Goal: Task Accomplishment & Management: Manage account settings

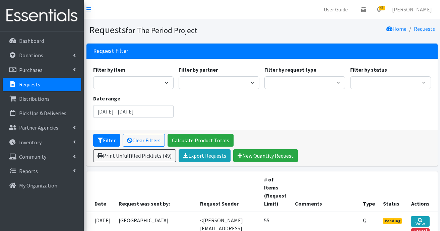
scroll to position [101, 0]
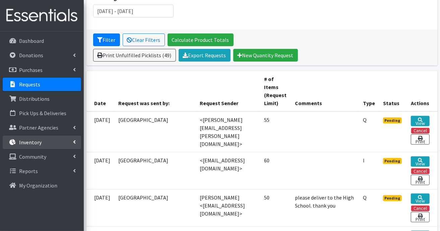
click at [36, 142] on p "Inventory" at bounding box center [30, 142] width 22 height 7
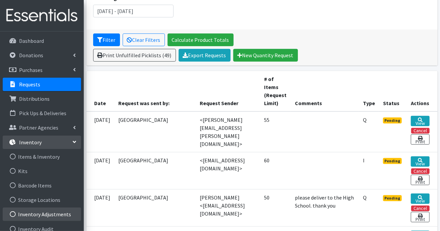
click at [50, 213] on link "Inventory Adjustments" at bounding box center [42, 214] width 78 height 13
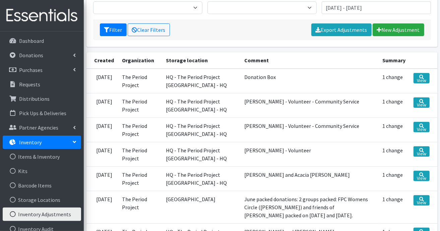
scroll to position [34, 0]
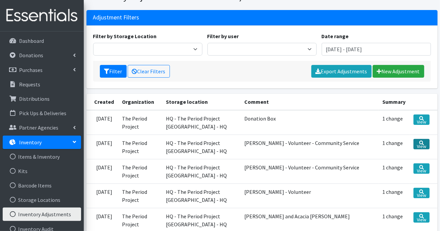
click at [416, 142] on link "View" at bounding box center [422, 144] width 16 height 10
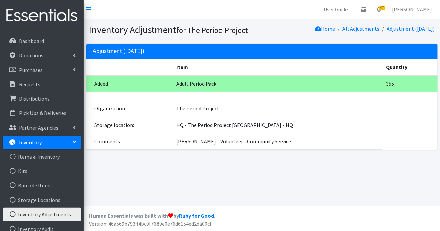
click at [19, 143] on p "Inventory" at bounding box center [30, 142] width 22 height 7
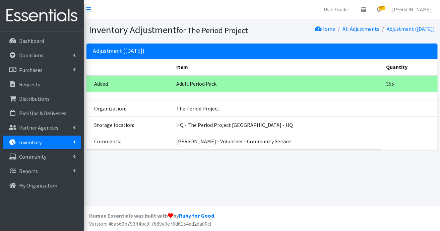
click at [19, 143] on p "Inventory" at bounding box center [30, 142] width 22 height 7
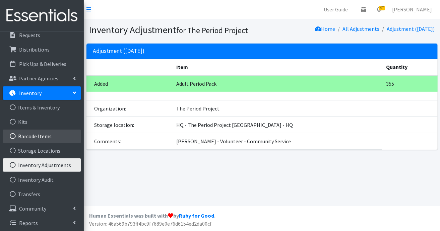
scroll to position [51, 0]
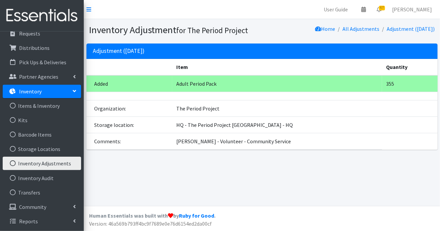
click at [63, 167] on link "Inventory Adjustments" at bounding box center [42, 163] width 78 height 13
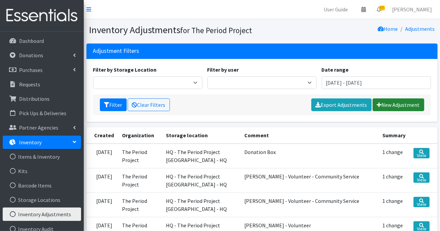
click at [399, 103] on link "New Adjustment" at bounding box center [399, 105] width 52 height 13
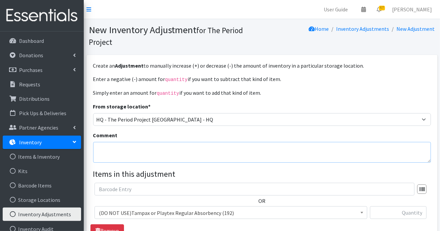
click at [323, 148] on textarea "Comment" at bounding box center [262, 152] width 338 height 21
click at [29, 142] on p "Inventory" at bounding box center [30, 142] width 22 height 7
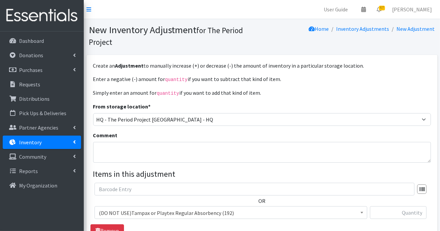
click at [29, 142] on p "Inventory" at bounding box center [30, 142] width 22 height 7
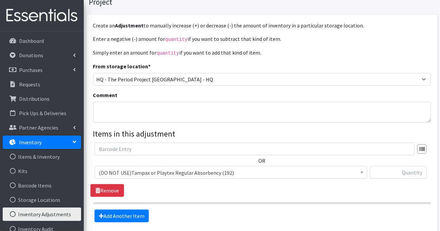
scroll to position [99, 0]
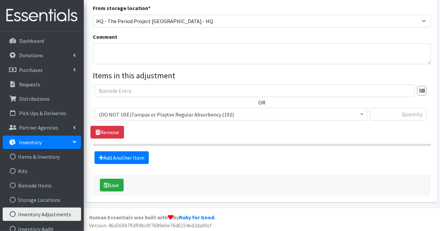
click at [42, 214] on link "Inventory Adjustments" at bounding box center [42, 214] width 78 height 13
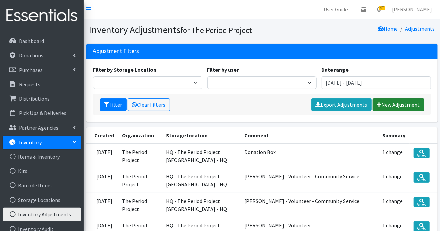
click at [387, 104] on link "New Adjustment" at bounding box center [399, 105] width 52 height 13
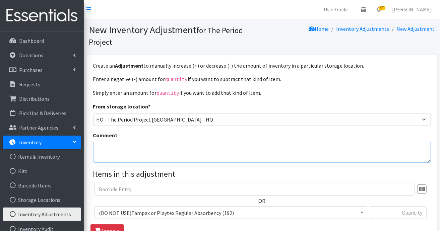
click at [218, 160] on textarea "Comment" at bounding box center [262, 152] width 338 height 21
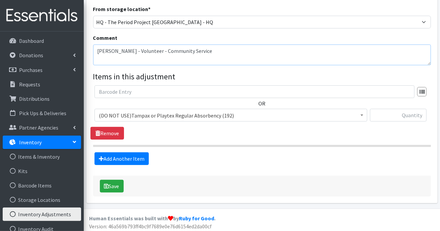
scroll to position [99, 0]
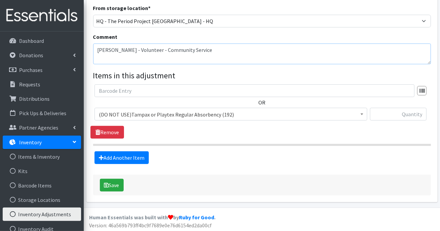
type textarea "Dawn - Volunteer - Community Service"
click at [362, 114] on b at bounding box center [362, 115] width 3 height 2
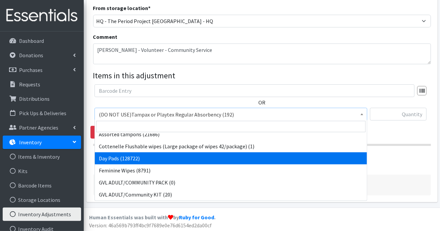
scroll to position [201, 0]
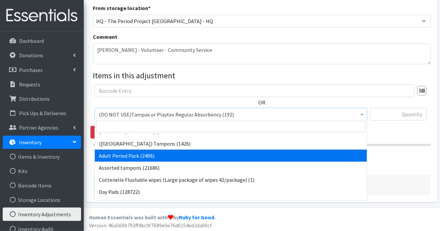
select select "7756"
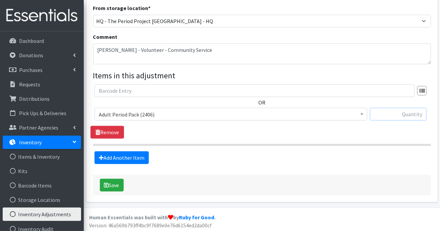
click at [419, 111] on input "text" at bounding box center [398, 114] width 57 height 13
type input "360"
click at [116, 182] on button "Save" at bounding box center [112, 185] width 24 height 13
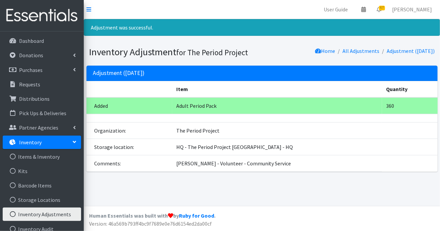
click at [38, 143] on p "Inventory" at bounding box center [30, 142] width 22 height 7
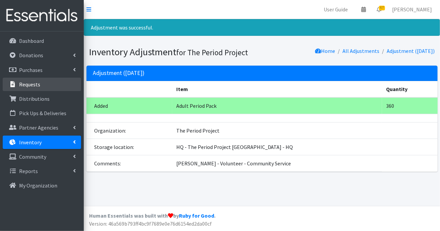
click at [37, 88] on link "Requests" at bounding box center [42, 84] width 78 height 13
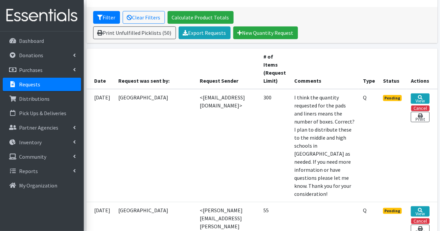
scroll to position [134, 0]
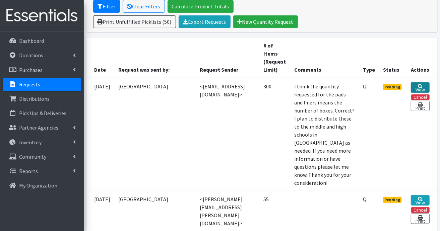
click at [421, 88] on link "View" at bounding box center [420, 87] width 18 height 10
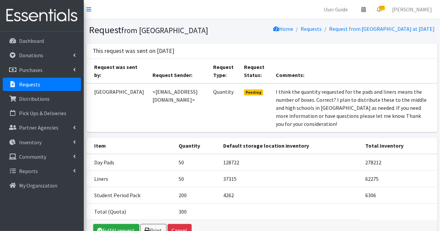
scroll to position [39, 0]
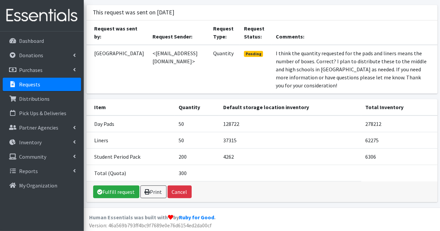
click at [37, 86] on p "Requests" at bounding box center [29, 84] width 21 height 7
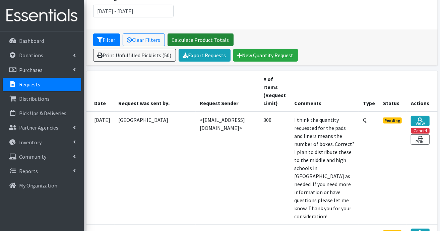
scroll to position [201, 0]
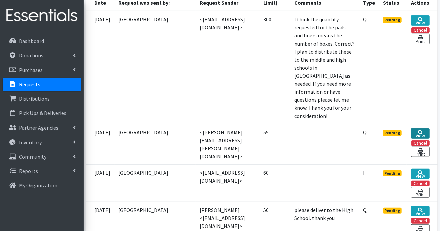
click at [422, 135] on icon at bounding box center [420, 132] width 5 height 5
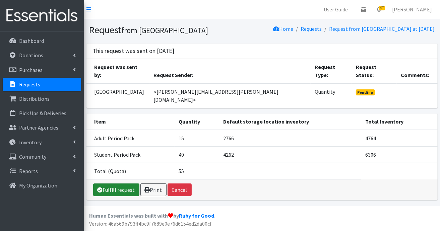
click at [123, 184] on link "Fulfill request" at bounding box center [116, 190] width 46 height 13
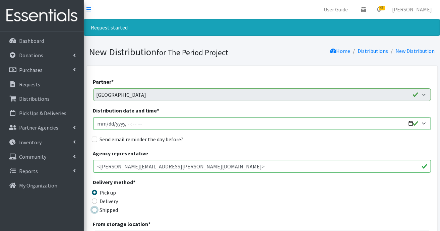
click at [95, 211] on input "Shipped" at bounding box center [94, 210] width 5 height 5
radio input "true"
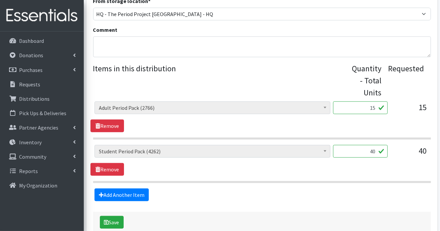
scroll to position [264, 0]
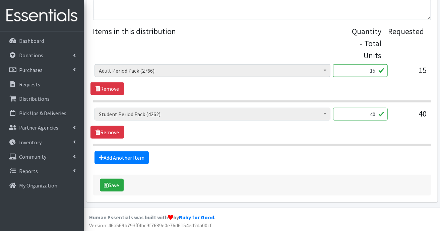
click at [376, 70] on input "15" at bounding box center [360, 70] width 55 height 13
type input "1"
type input "20"
click at [392, 124] on div "(DO NOT USE)Tampax or Playtex Regular Absorbency (192) (GREENWOOD) Adult Pack (…" at bounding box center [262, 117] width 335 height 18
click at [375, 112] on input "40" at bounding box center [360, 114] width 55 height 13
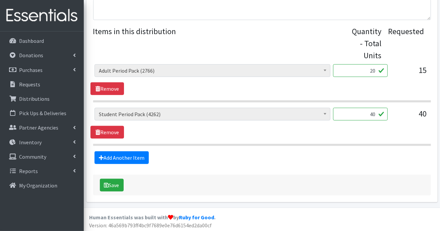
type input "4"
type input "50"
click at [116, 186] on button "Save" at bounding box center [112, 185] width 24 height 13
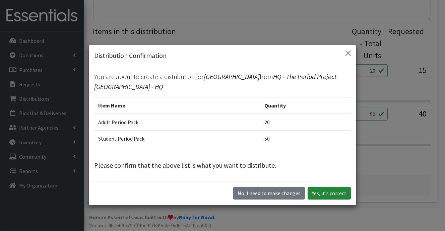
click at [332, 190] on button "Yes, it's correct" at bounding box center [329, 193] width 43 height 13
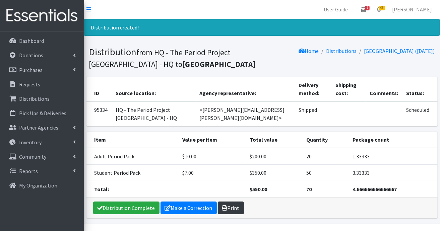
click at [235, 209] on link "Print" at bounding box center [231, 208] width 26 height 13
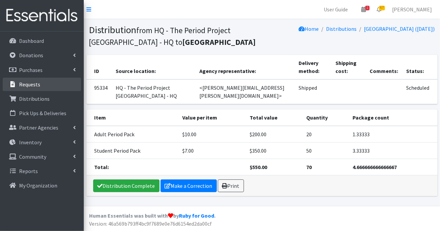
click at [31, 85] on p "Requests" at bounding box center [29, 84] width 21 height 7
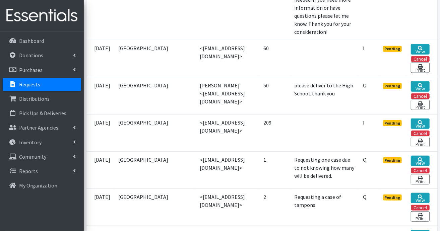
scroll to position [268, 0]
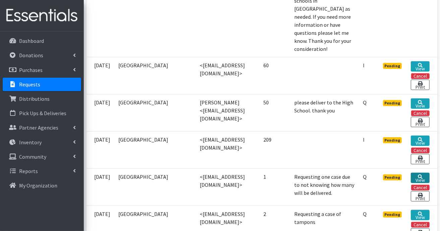
click at [419, 183] on link "View" at bounding box center [420, 178] width 18 height 10
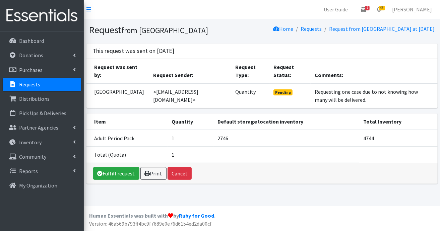
click at [36, 88] on link "Requests" at bounding box center [42, 84] width 78 height 13
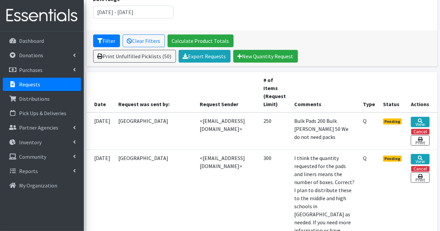
scroll to position [134, 0]
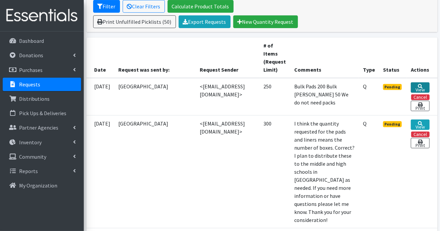
click at [417, 87] on link "View" at bounding box center [420, 87] width 18 height 10
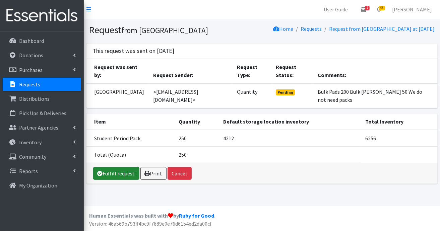
click at [125, 167] on link "Fulfill request" at bounding box center [116, 173] width 46 height 13
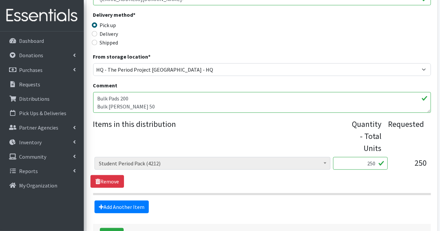
scroll to position [67, 0]
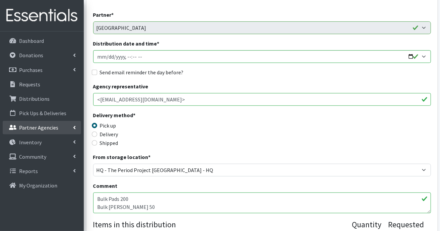
click at [32, 123] on link "Partner Agencies" at bounding box center [42, 127] width 78 height 13
click at [34, 126] on p "Partner Agencies" at bounding box center [38, 127] width 39 height 7
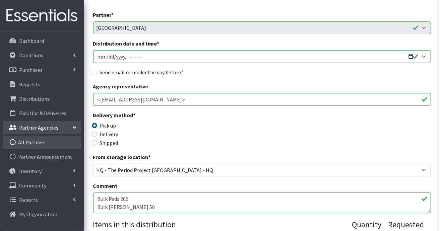
click at [33, 140] on link "All Partners" at bounding box center [42, 142] width 78 height 13
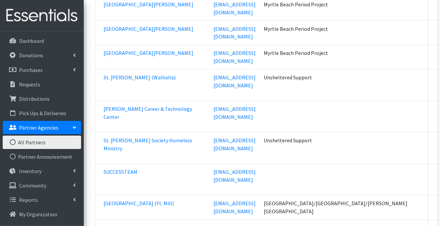
scroll to position [21969, 0]
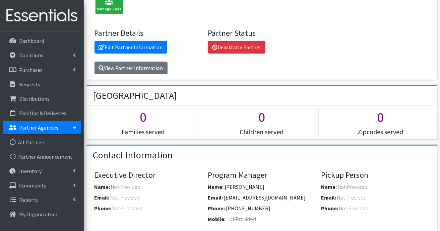
scroll to position [101, 0]
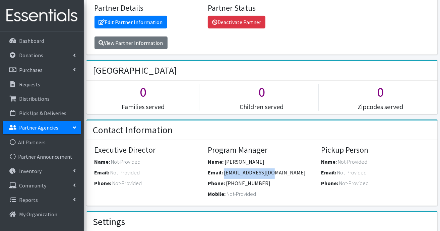
drag, startPoint x: 225, startPoint y: 173, endPoint x: 269, endPoint y: 171, distance: 44.3
click at [269, 171] on div "Email: [EMAIL_ADDRESS][DOMAIN_NAME]" at bounding box center [262, 174] width 108 height 11
copy span "[EMAIL_ADDRESS][DOMAIN_NAME]"
click at [31, 83] on p "Requests" at bounding box center [29, 84] width 21 height 7
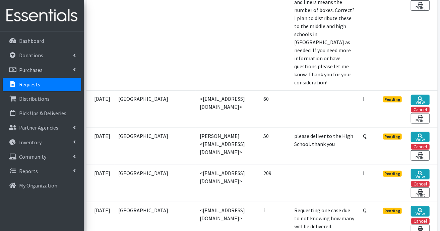
scroll to position [134, 0]
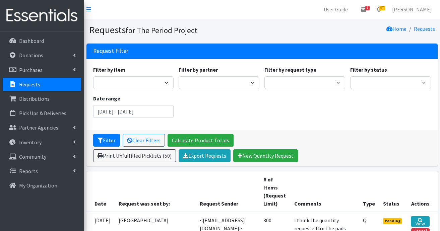
scroll to position [134, 0]
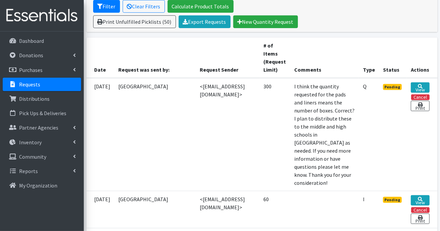
click at [30, 84] on p "Requests" at bounding box center [29, 84] width 21 height 7
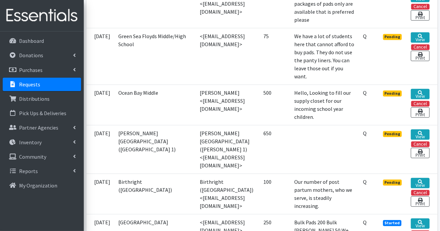
scroll to position [838, 0]
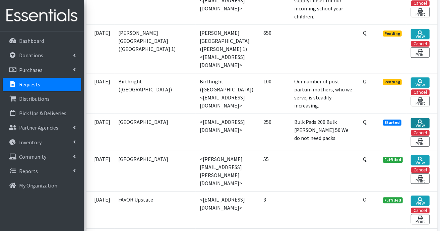
click at [417, 128] on link "View" at bounding box center [420, 123] width 18 height 10
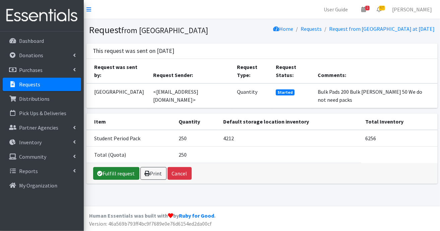
click at [123, 167] on link "Fulfill request" at bounding box center [116, 173] width 46 height 13
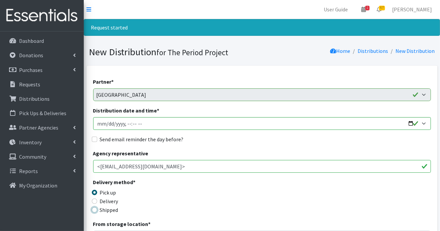
click at [95, 211] on input "Shipped" at bounding box center [94, 210] width 5 height 5
radio input "true"
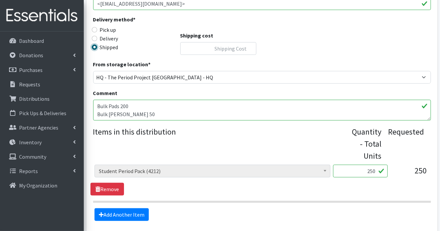
scroll to position [201, 0]
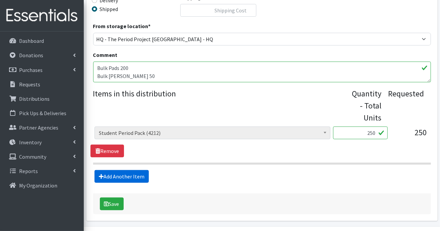
click at [139, 174] on link "Add Another Item" at bounding box center [122, 176] width 54 height 13
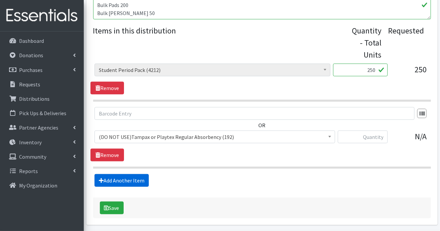
scroll to position [287, 0]
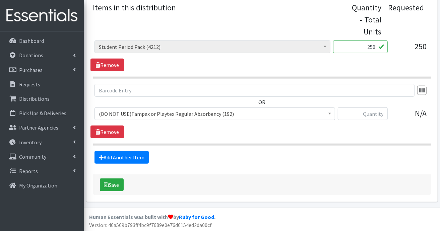
click at [331, 116] on span at bounding box center [330, 113] width 7 height 10
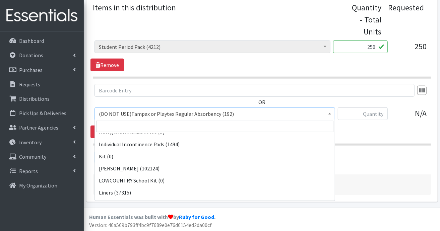
scroll to position [496, 0]
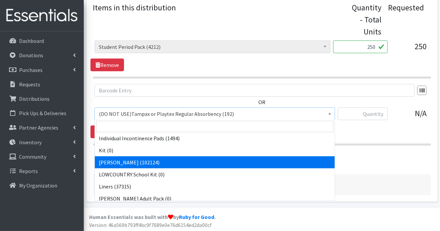
select select "12213"
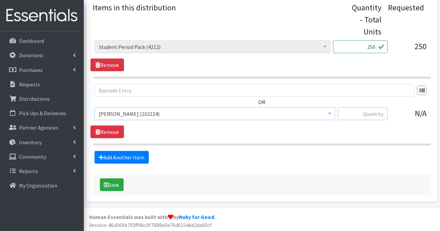
click at [363, 116] on input "text" at bounding box center [363, 114] width 50 height 13
type input "84"
click at [138, 155] on link "Add Another Item" at bounding box center [122, 157] width 54 height 13
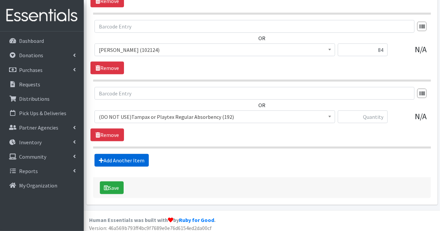
scroll to position [354, 0]
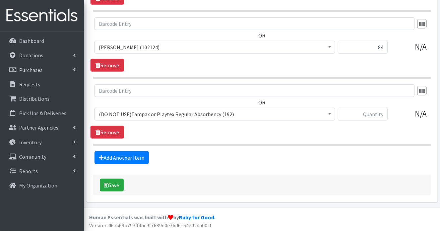
click at [329, 115] on span at bounding box center [330, 113] width 7 height 10
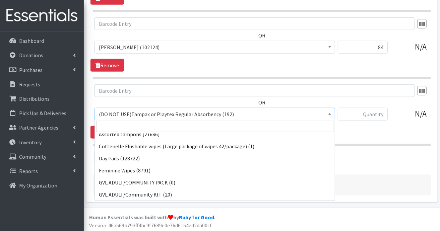
scroll to position [248, 0]
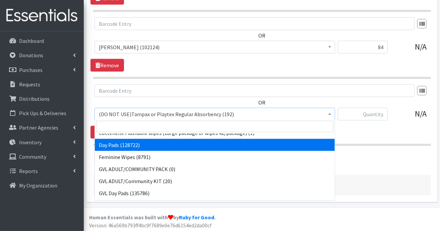
select select "7759"
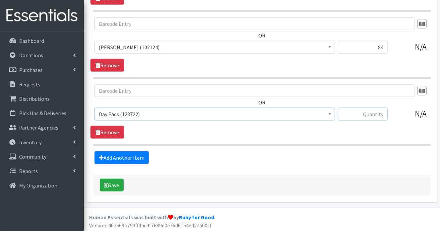
click at [365, 112] on input "text" at bounding box center [363, 114] width 50 height 13
type input "138"
click at [137, 157] on link "Add Another Item" at bounding box center [122, 158] width 54 height 13
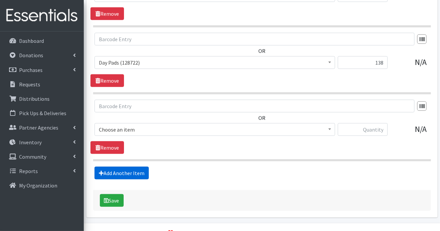
scroll to position [421, 0]
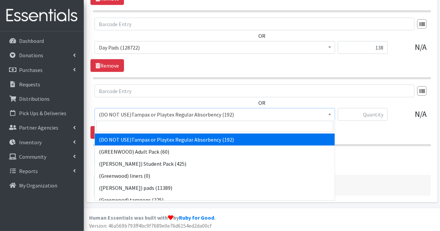
click at [331, 111] on span at bounding box center [330, 114] width 7 height 10
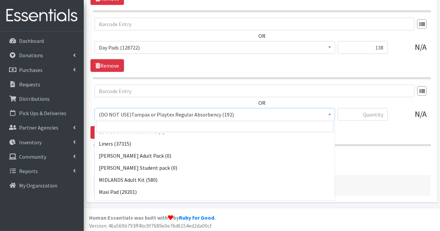
scroll to position [543, 0]
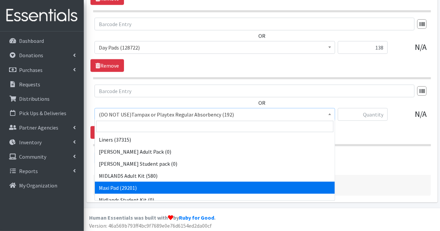
select select "11144"
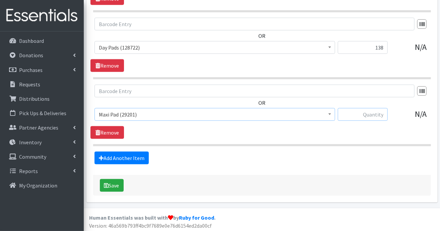
click at [379, 114] on input "text" at bounding box center [363, 114] width 50 height 13
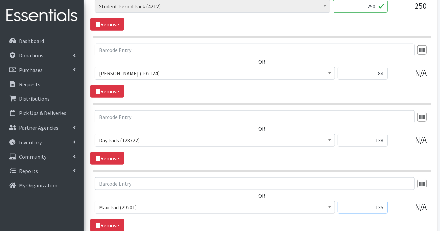
scroll to position [287, 0]
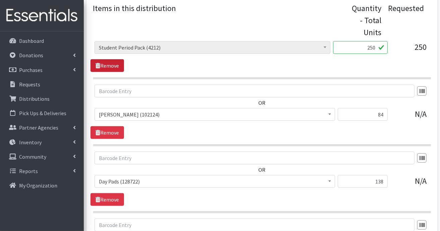
type input "135"
click at [111, 64] on link "Remove" at bounding box center [108, 65] width 34 height 13
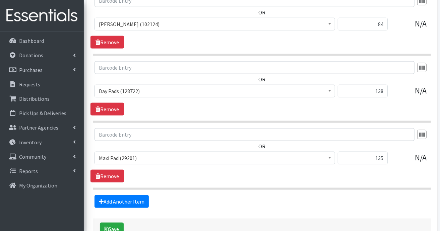
scroll to position [377, 0]
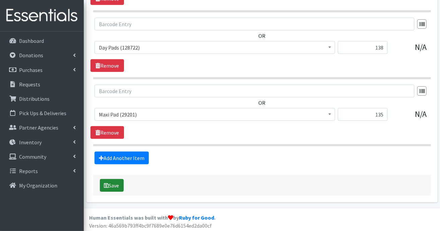
click at [114, 182] on button "Save" at bounding box center [112, 185] width 24 height 13
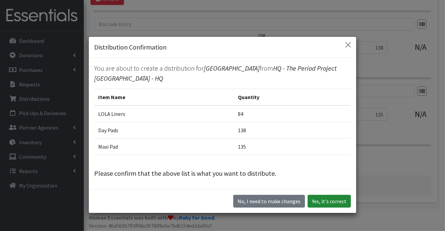
click at [337, 201] on button "Yes, it's correct" at bounding box center [329, 201] width 43 height 13
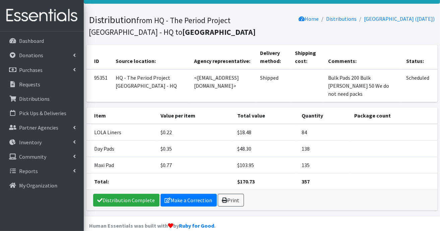
scroll to position [55, 0]
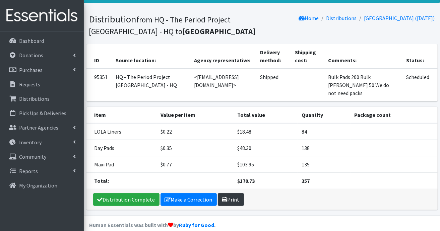
click at [227, 193] on link "Print" at bounding box center [231, 199] width 26 height 13
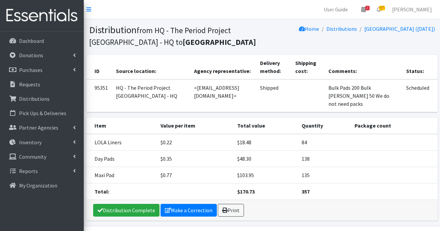
scroll to position [11, 0]
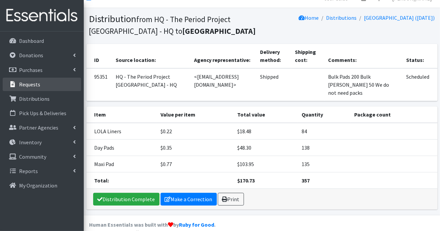
click at [39, 82] on p "Requests" at bounding box center [29, 84] width 21 height 7
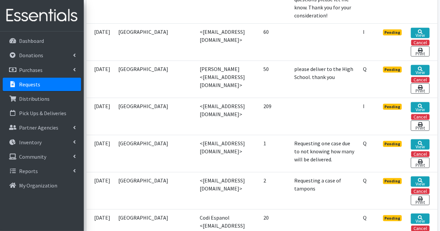
scroll to position [369, 0]
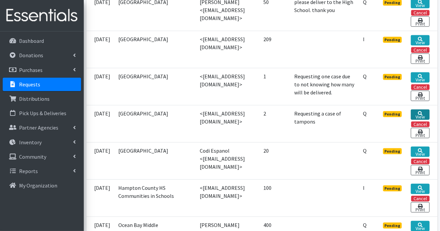
click at [424, 120] on link "View" at bounding box center [420, 115] width 18 height 10
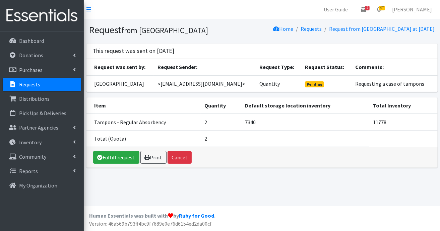
click at [60, 87] on link "Requests" at bounding box center [42, 84] width 78 height 13
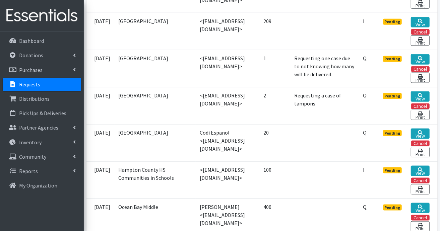
scroll to position [402, 0]
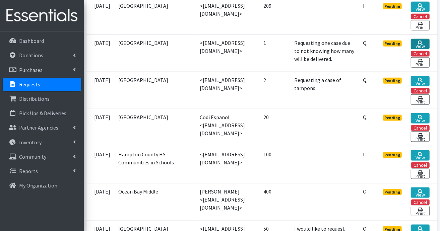
click at [420, 49] on link "View" at bounding box center [420, 44] width 18 height 10
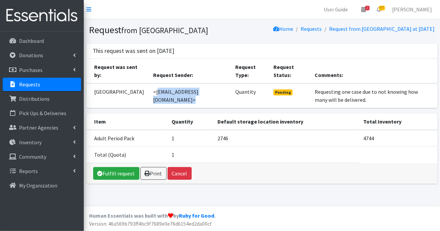
drag, startPoint x: 155, startPoint y: 100, endPoint x: 221, endPoint y: 100, distance: 66.4
click at [221, 100] on td "<[EMAIL_ADDRESS][DOMAIN_NAME]>" at bounding box center [190, 96] width 82 height 25
copy td "[EMAIL_ADDRESS][DOMAIN_NAME]"
click at [25, 82] on p "Requests" at bounding box center [29, 84] width 21 height 7
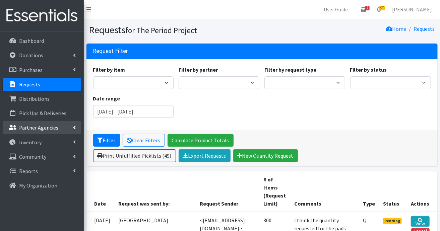
click at [44, 128] on p "Partner Agencies" at bounding box center [38, 127] width 39 height 7
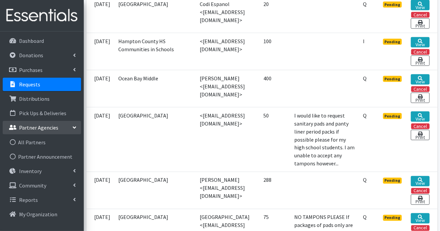
scroll to position [570, 0]
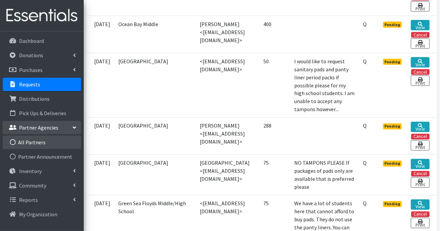
click at [37, 144] on link "All Partners" at bounding box center [42, 142] width 78 height 13
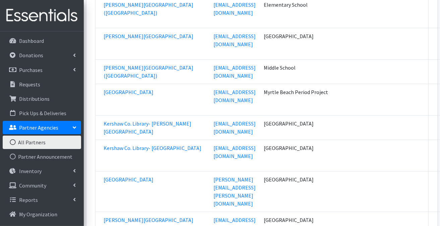
scroll to position [11723, 0]
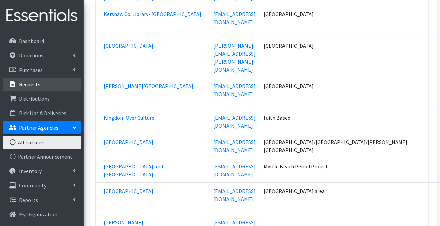
click at [35, 84] on p "Requests" at bounding box center [29, 84] width 21 height 7
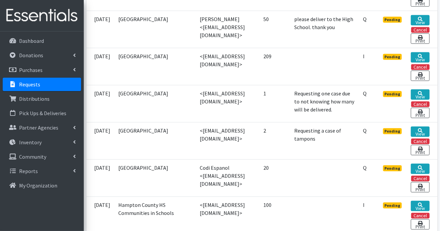
scroll to position [369, 0]
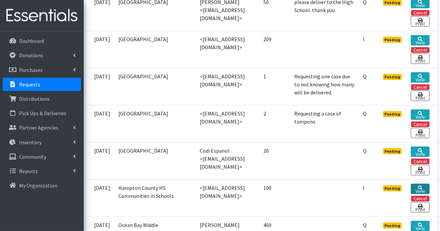
click at [422, 194] on link "View" at bounding box center [420, 189] width 18 height 10
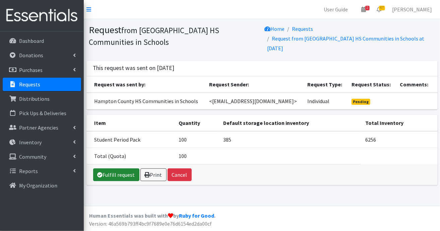
click at [110, 173] on link "Fulfill request" at bounding box center [116, 175] width 46 height 13
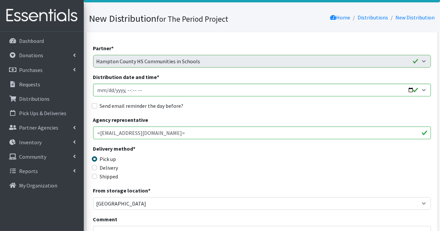
scroll to position [67, 0]
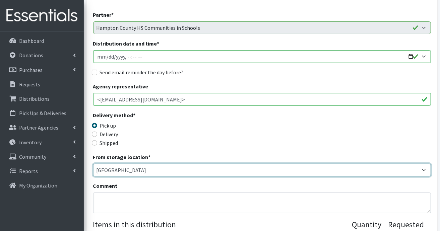
click at [424, 171] on select "[PERSON_NAME] HPP [GEOGRAPHIC_DATA], [GEOGRAPHIC_DATA] [GEOGRAPHIC_DATA] [GEOGR…" at bounding box center [262, 170] width 338 height 13
select select "230"
click at [93, 164] on select "[PERSON_NAME] HPP [GEOGRAPHIC_DATA], [GEOGRAPHIC_DATA] [GEOGRAPHIC_DATA] [GEOGR…" at bounding box center [262, 170] width 338 height 13
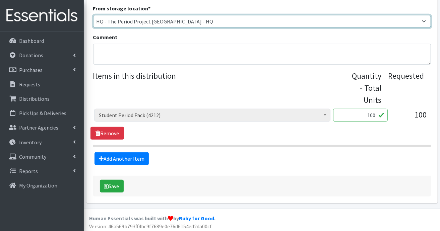
scroll to position [217, 0]
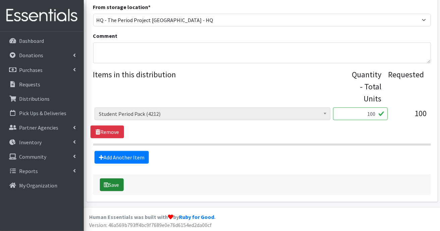
click at [120, 183] on button "Save" at bounding box center [112, 185] width 24 height 13
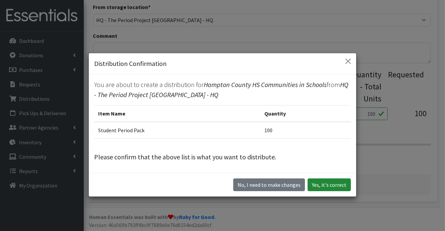
click at [332, 184] on button "Yes, it's correct" at bounding box center [329, 185] width 43 height 13
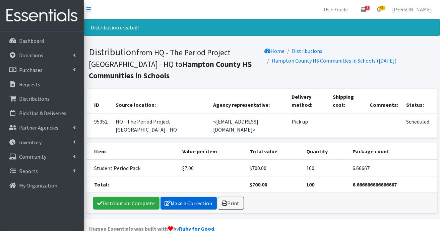
click at [183, 197] on link "Make a Correction" at bounding box center [189, 203] width 56 height 13
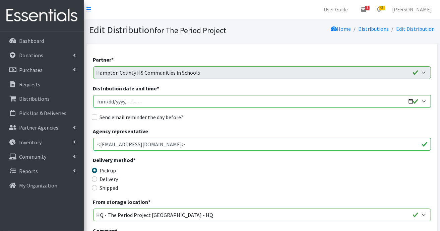
click at [98, 187] on div "Shipped" at bounding box center [135, 188] width 85 height 8
click at [96, 187] on input "Shipped" at bounding box center [94, 187] width 5 height 5
radio input "true"
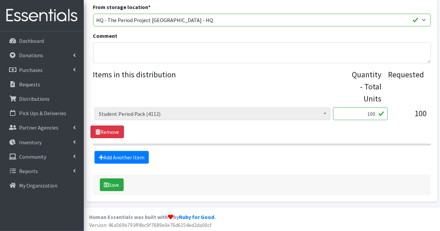
scroll to position [199, 0]
click at [111, 183] on button "Save" at bounding box center [112, 184] width 24 height 13
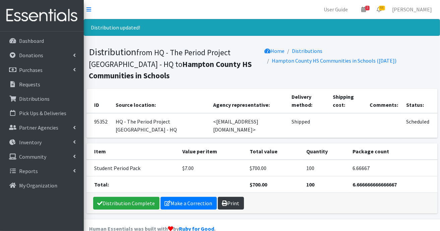
click at [230, 197] on link "Print" at bounding box center [231, 203] width 26 height 13
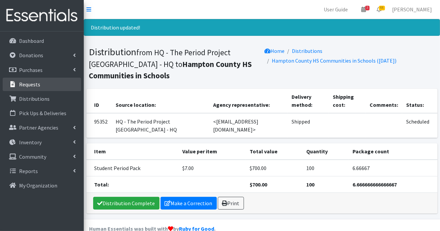
click at [30, 85] on p "Requests" at bounding box center [29, 84] width 21 height 7
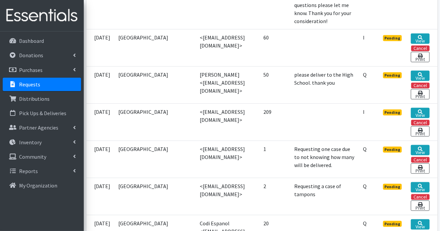
scroll to position [302, 0]
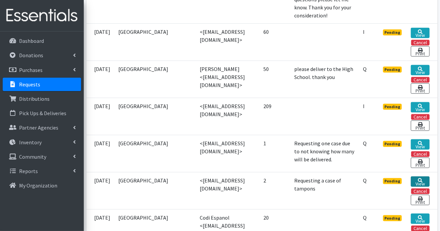
click at [421, 183] on icon at bounding box center [420, 180] width 5 height 5
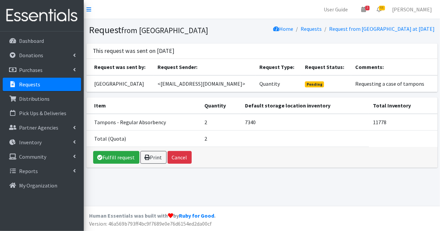
click at [35, 89] on link "Requests" at bounding box center [42, 84] width 78 height 13
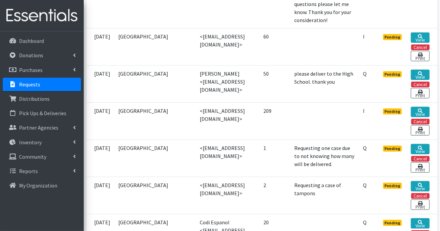
scroll to position [335, 0]
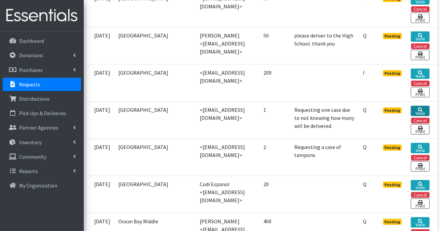
click at [419, 112] on icon at bounding box center [420, 110] width 5 height 5
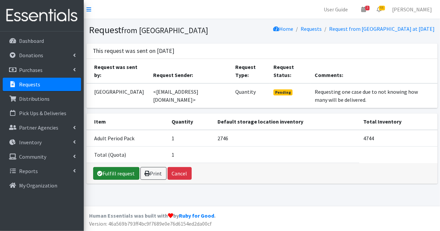
click at [123, 178] on link "Fulfill request" at bounding box center [116, 173] width 46 height 13
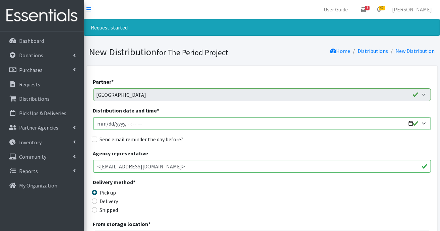
click at [105, 210] on label "Shipped" at bounding box center [109, 210] width 18 height 8
click at [97, 210] on input "Shipped" at bounding box center [94, 210] width 5 height 5
radio input "true"
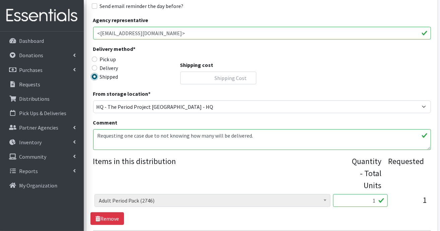
scroll to position [168, 0]
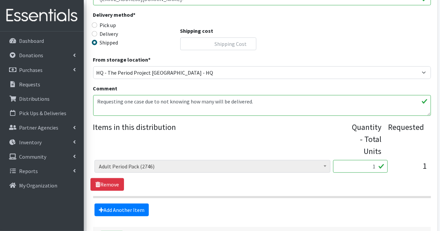
click at [376, 169] on input "1" at bounding box center [360, 166] width 55 height 13
type input "20"
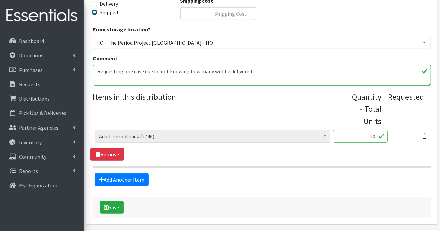
scroll to position [220, 0]
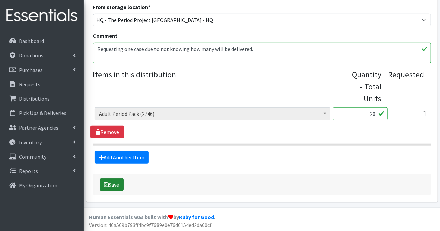
click at [116, 185] on button "Save" at bounding box center [112, 185] width 24 height 13
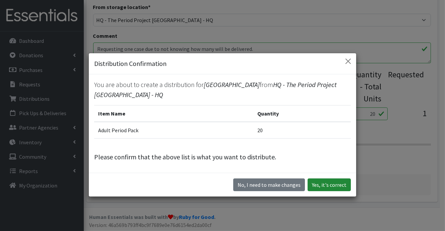
click at [326, 185] on button "Yes, it's correct" at bounding box center [329, 185] width 43 height 13
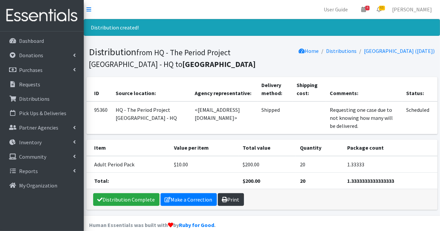
click at [234, 202] on link "Print" at bounding box center [231, 199] width 26 height 13
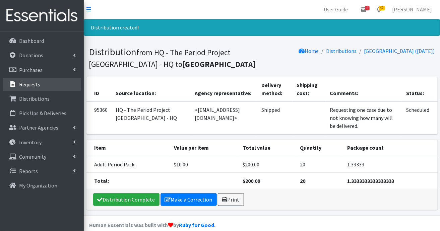
click at [36, 82] on p "Requests" at bounding box center [29, 84] width 21 height 7
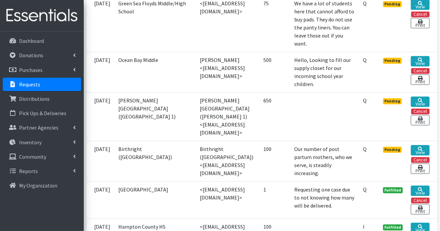
scroll to position [738, 0]
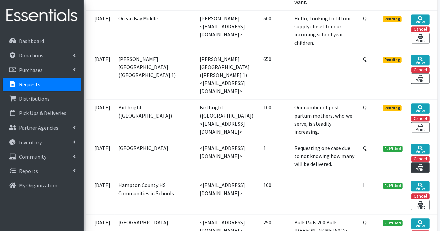
click at [420, 173] on link "Print" at bounding box center [420, 168] width 18 height 10
click at [423, 155] on link "View" at bounding box center [420, 149] width 18 height 10
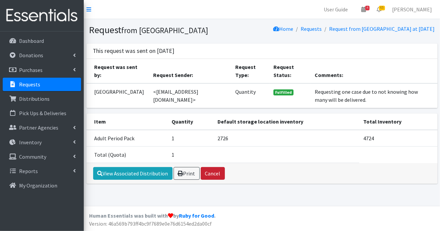
click at [214, 180] on button "Cancel" at bounding box center [213, 173] width 24 height 13
click at [183, 179] on link "Print" at bounding box center [187, 173] width 26 height 13
click at [156, 180] on link "View Associated Distribution" at bounding box center [132, 173] width 79 height 13
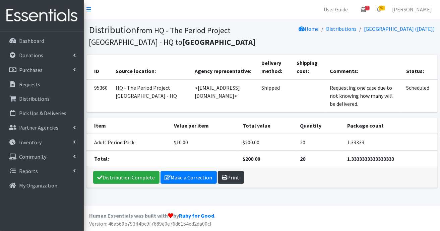
click at [230, 173] on link "Print" at bounding box center [231, 177] width 26 height 13
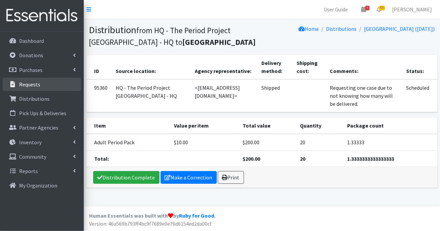
click at [34, 86] on p "Requests" at bounding box center [29, 84] width 21 height 7
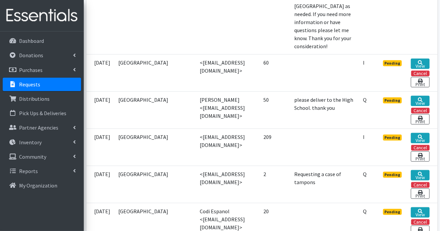
scroll to position [302, 0]
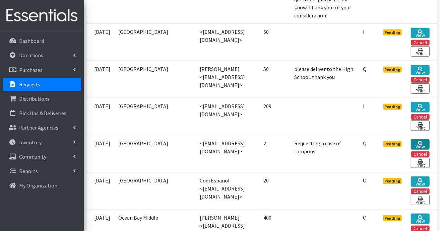
click at [421, 146] on icon at bounding box center [420, 143] width 5 height 5
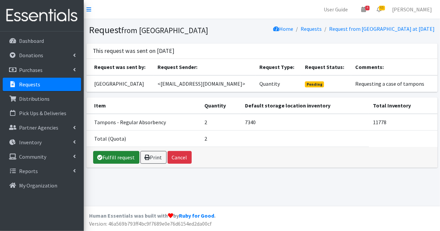
click at [123, 164] on link "Fulfill request" at bounding box center [116, 157] width 46 height 13
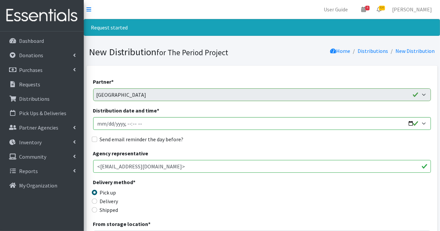
click at [105, 211] on label "Shipped" at bounding box center [109, 210] width 18 height 8
click at [97, 211] on input "Shipped" at bounding box center [94, 210] width 5 height 5
radio input "true"
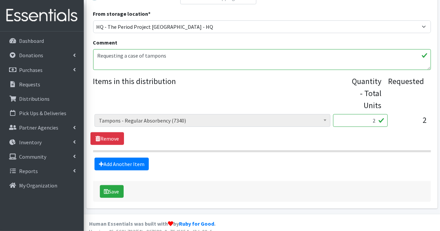
scroll to position [220, 0]
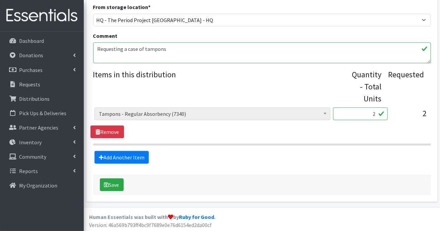
click at [378, 114] on input "2" at bounding box center [360, 114] width 55 height 13
type input "96"
click at [119, 184] on button "Save" at bounding box center [112, 185] width 24 height 13
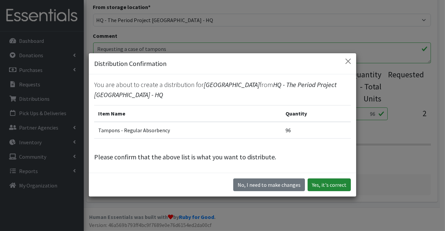
click at [323, 183] on button "Yes, it's correct" at bounding box center [329, 185] width 43 height 13
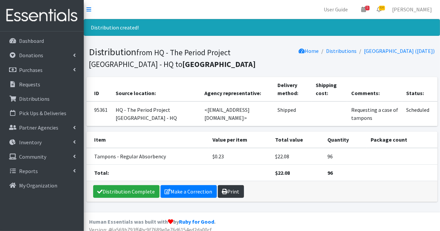
click at [233, 192] on link "Print" at bounding box center [231, 191] width 26 height 13
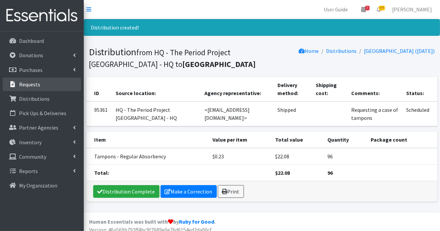
click at [34, 82] on p "Requests" at bounding box center [29, 84] width 21 height 7
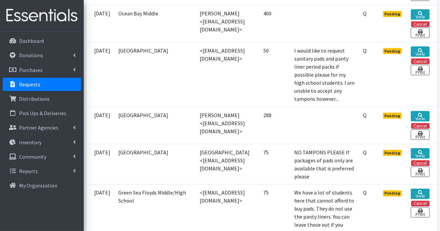
scroll to position [469, 0]
click at [423, 117] on icon at bounding box center [420, 115] width 5 height 5
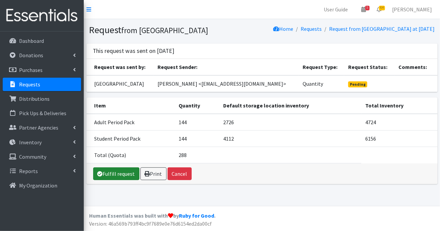
click at [114, 180] on link "Fulfill request" at bounding box center [116, 174] width 46 height 13
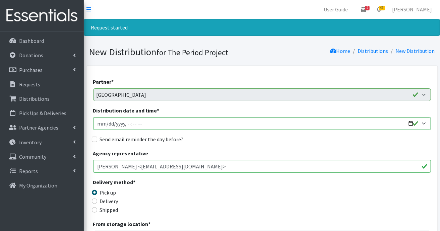
click at [98, 210] on div "Shipped" at bounding box center [135, 210] width 85 height 8
click at [94, 210] on input "Shipped" at bounding box center [94, 210] width 5 height 5
radio input "true"
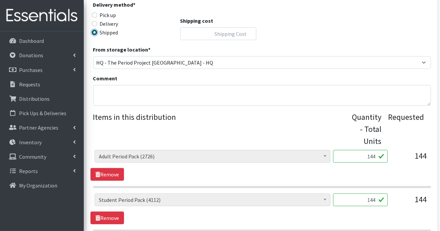
scroll to position [201, 0]
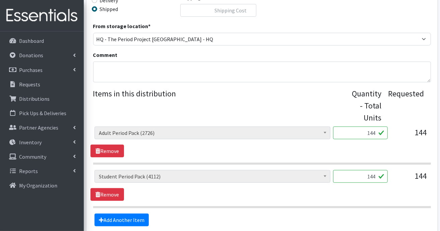
click at [378, 133] on input "144" at bounding box center [360, 133] width 55 height 13
type input "1"
type input "80"
click at [376, 180] on input "144" at bounding box center [360, 176] width 55 height 13
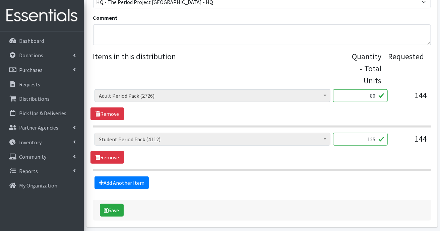
scroll to position [264, 0]
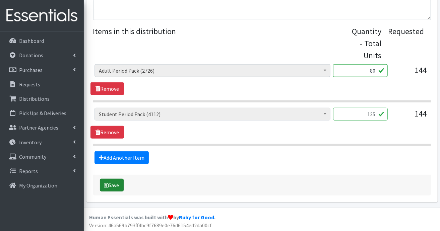
type input "125"
click at [113, 186] on button "Save" at bounding box center [112, 185] width 24 height 13
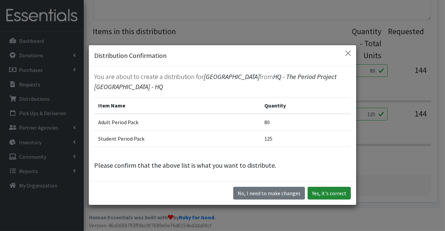
click at [331, 196] on button "Yes, it's correct" at bounding box center [329, 193] width 43 height 13
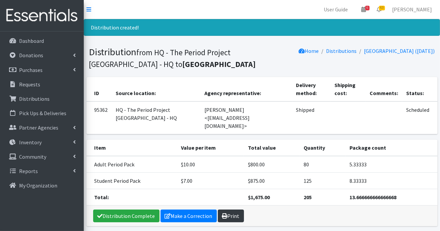
click at [232, 210] on link "Print" at bounding box center [231, 216] width 26 height 13
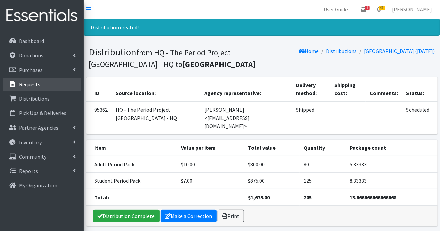
click at [33, 84] on p "Requests" at bounding box center [29, 84] width 21 height 7
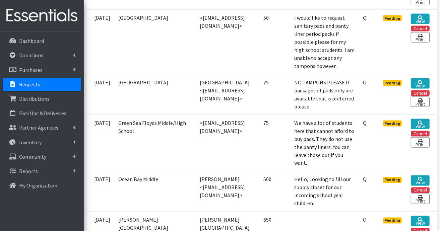
scroll to position [537, 0]
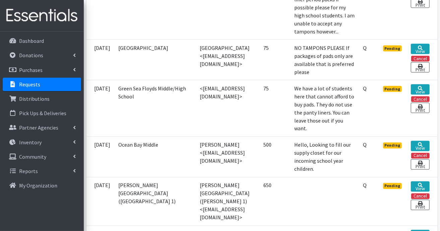
click at [241, 137] on td "<[EMAIL_ADDRESS][DOMAIN_NAME]>" at bounding box center [228, 108] width 64 height 57
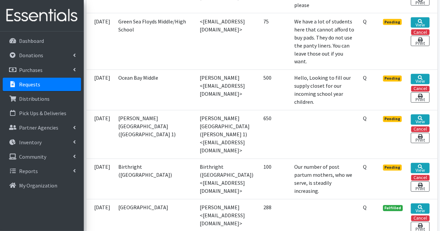
scroll to position [738, 0]
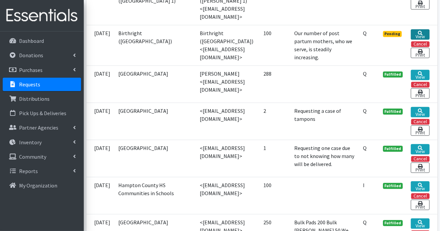
click at [425, 40] on link "View" at bounding box center [420, 34] width 18 height 10
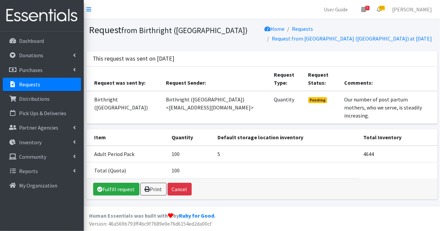
click at [21, 86] on p "Requests" at bounding box center [29, 84] width 21 height 7
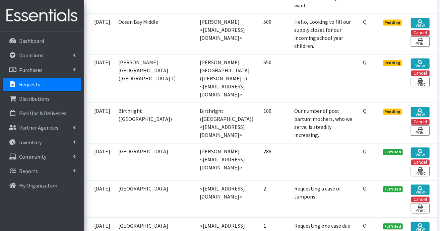
scroll to position [671, 0]
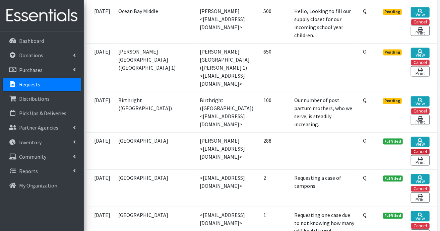
click at [421, 155] on button "Cancel" at bounding box center [420, 152] width 18 height 6
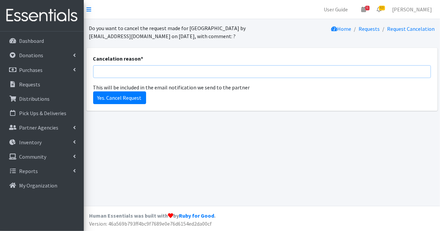
click at [287, 76] on input "Cancelation reason *" at bounding box center [262, 71] width 338 height 13
click at [93, 92] on input "Yes. Cancel Request" at bounding box center [119, 98] width 53 height 13
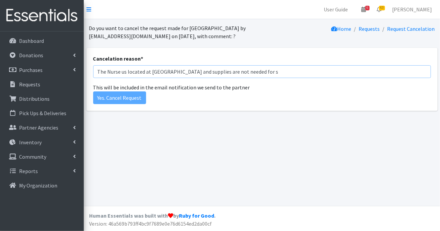
type input "The Nurse us located at [GEOGRAPHIC_DATA] and supplies are not needed for s"
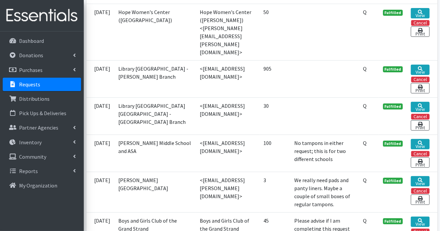
scroll to position [1375, 0]
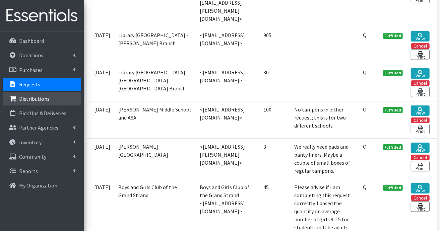
click at [27, 97] on p "Distributions" at bounding box center [34, 99] width 31 height 7
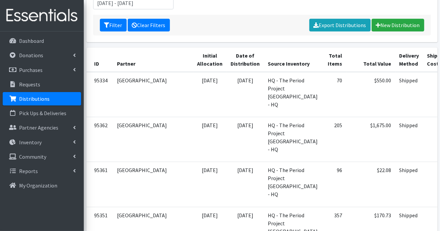
scroll to position [134, 0]
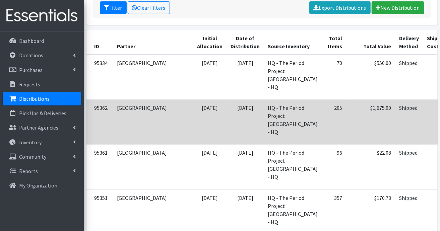
click at [193, 136] on td "08/21/2025" at bounding box center [210, 122] width 34 height 45
click at [424, 109] on td at bounding box center [438, 122] width 29 height 45
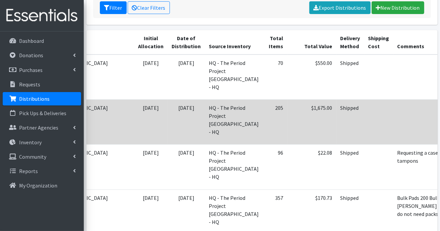
scroll to position [0, 59]
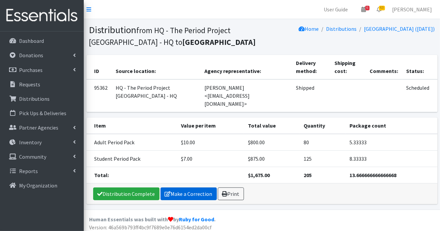
click at [191, 188] on link "Make a Correction" at bounding box center [189, 194] width 56 height 13
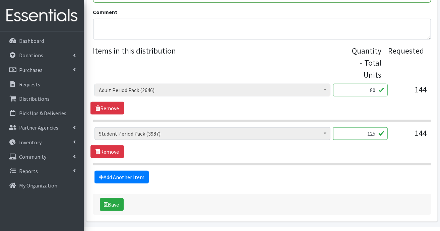
scroll to position [242, 0]
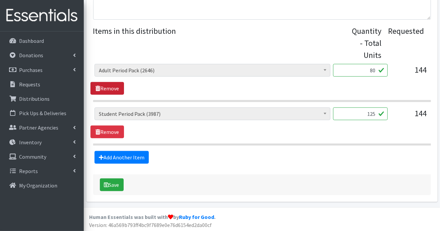
click at [108, 89] on link "Remove" at bounding box center [108, 88] width 34 height 13
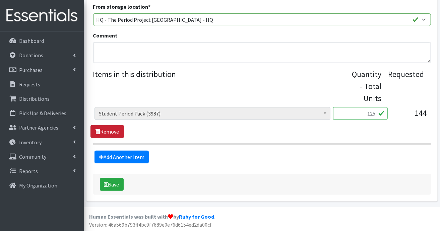
click at [111, 128] on link "Remove" at bounding box center [108, 131] width 34 height 13
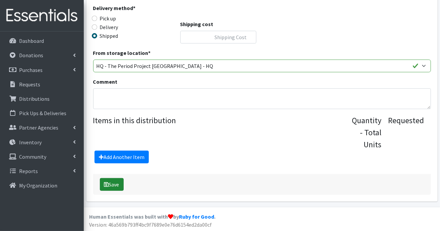
click at [118, 187] on button "Save" at bounding box center [112, 184] width 24 height 13
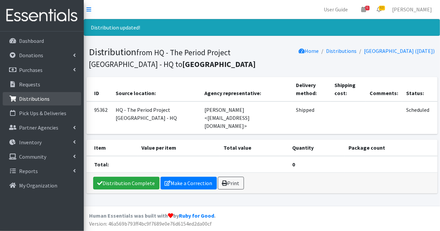
click at [51, 101] on link "Distributions" at bounding box center [42, 98] width 78 height 13
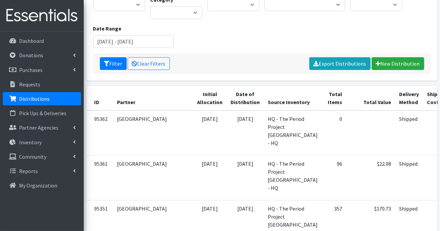
scroll to position [67, 0]
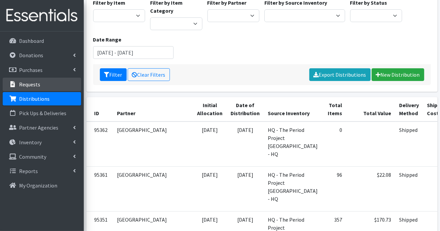
click at [18, 81] on link "Requests" at bounding box center [42, 84] width 78 height 13
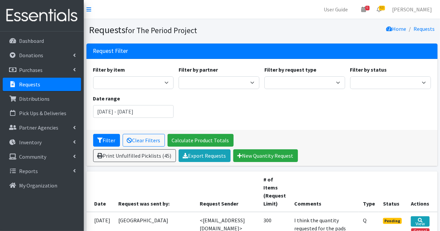
click at [47, 87] on link "Requests" at bounding box center [42, 84] width 78 height 13
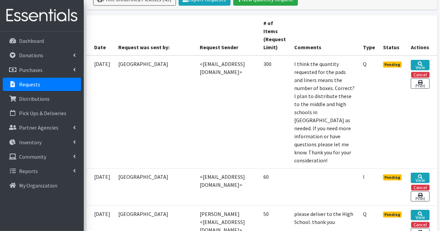
scroll to position [168, 0]
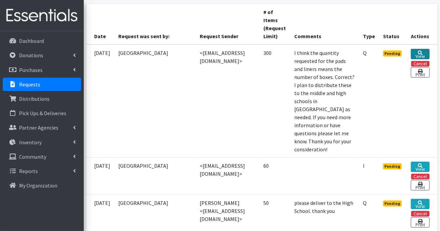
click at [420, 51] on icon at bounding box center [420, 53] width 5 height 5
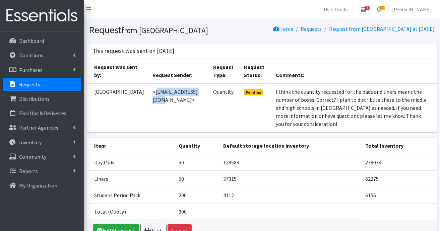
drag, startPoint x: 139, startPoint y: 99, endPoint x: 185, endPoint y: 96, distance: 46.7
click at [185, 96] on td "<[EMAIL_ADDRESS][DOMAIN_NAME]>" at bounding box center [179, 108] width 61 height 49
copy td "[EMAIL_ADDRESS][DOMAIN_NAME]"
